Goal: Task Accomplishment & Management: Complete application form

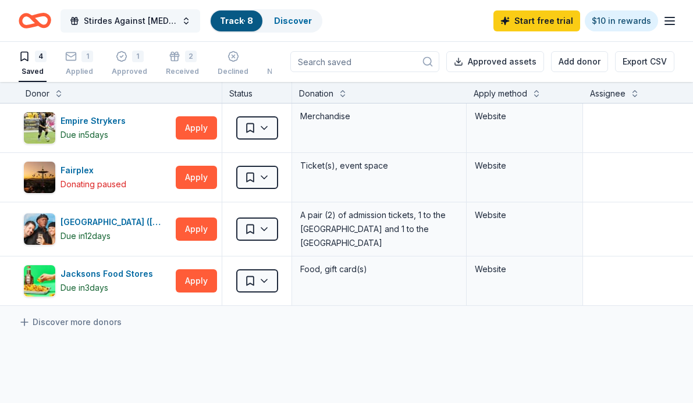
click at [126, 20] on span "Stirdes Against [MEDICAL_DATA], Second Annual Walk" at bounding box center [130, 21] width 93 height 14
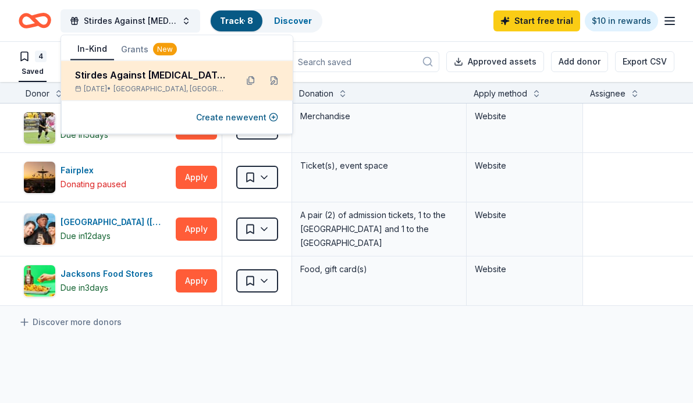
click at [141, 80] on div "Stirdes Against [MEDICAL_DATA], Second Annual Walk" at bounding box center [151, 75] width 152 height 14
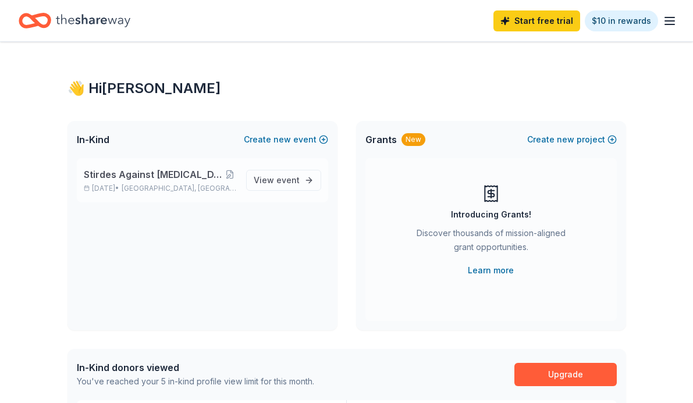
click at [113, 182] on div "Stirdes Against Cancer, Second Annual Walk Oct 26, 2025 • Thousand Oaks, CA" at bounding box center [160, 181] width 153 height 26
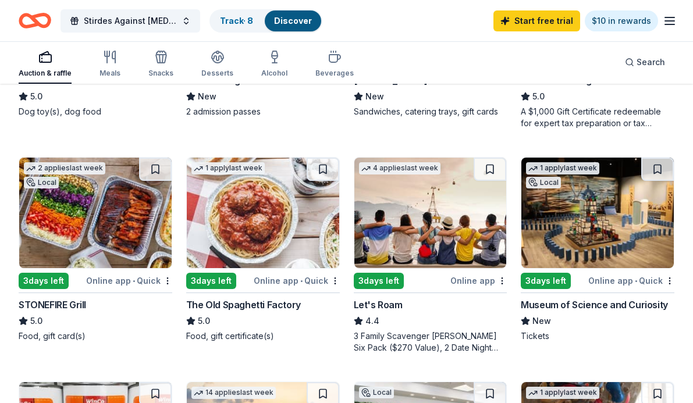
scroll to position [721, 0]
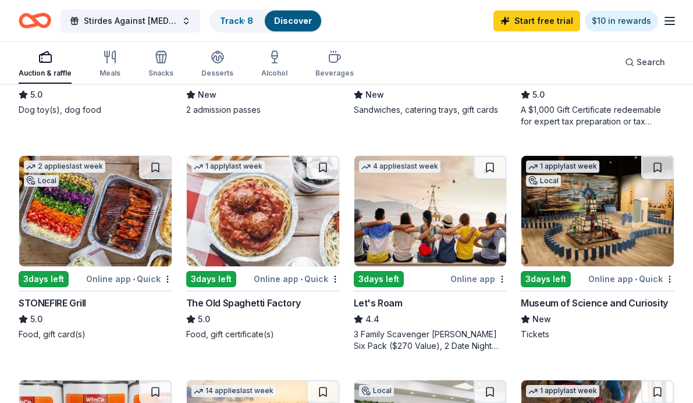
click at [55, 240] on img at bounding box center [95, 211] width 152 height 111
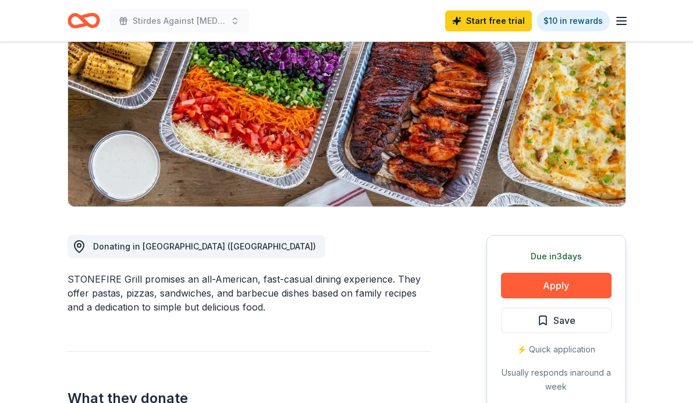
scroll to position [147, 0]
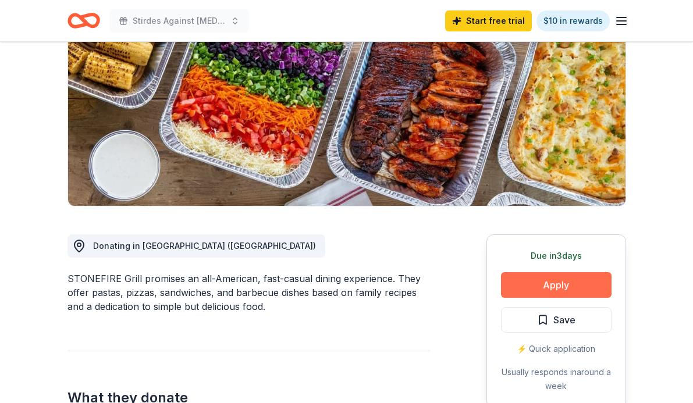
click at [519, 287] on button "Apply" at bounding box center [556, 285] width 111 height 26
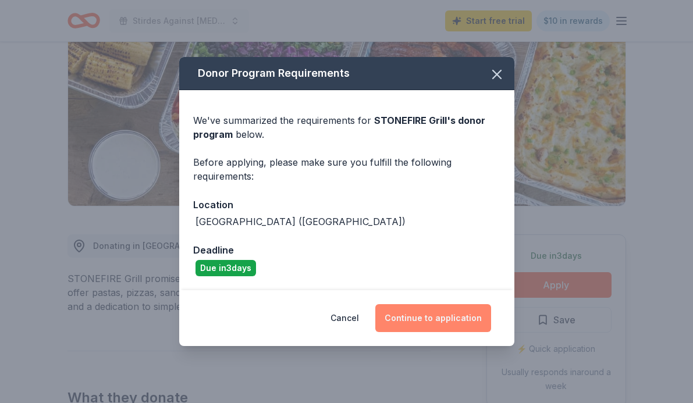
click at [420, 315] on button "Continue to application" at bounding box center [433, 318] width 116 height 28
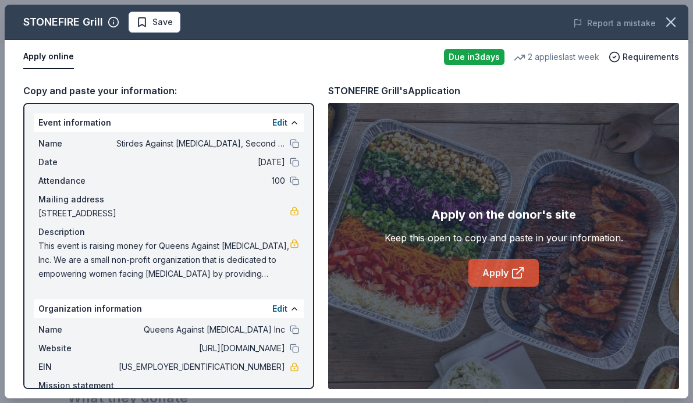
click at [480, 281] on link "Apply" at bounding box center [504, 273] width 70 height 28
